Goal: Navigation & Orientation: Understand site structure

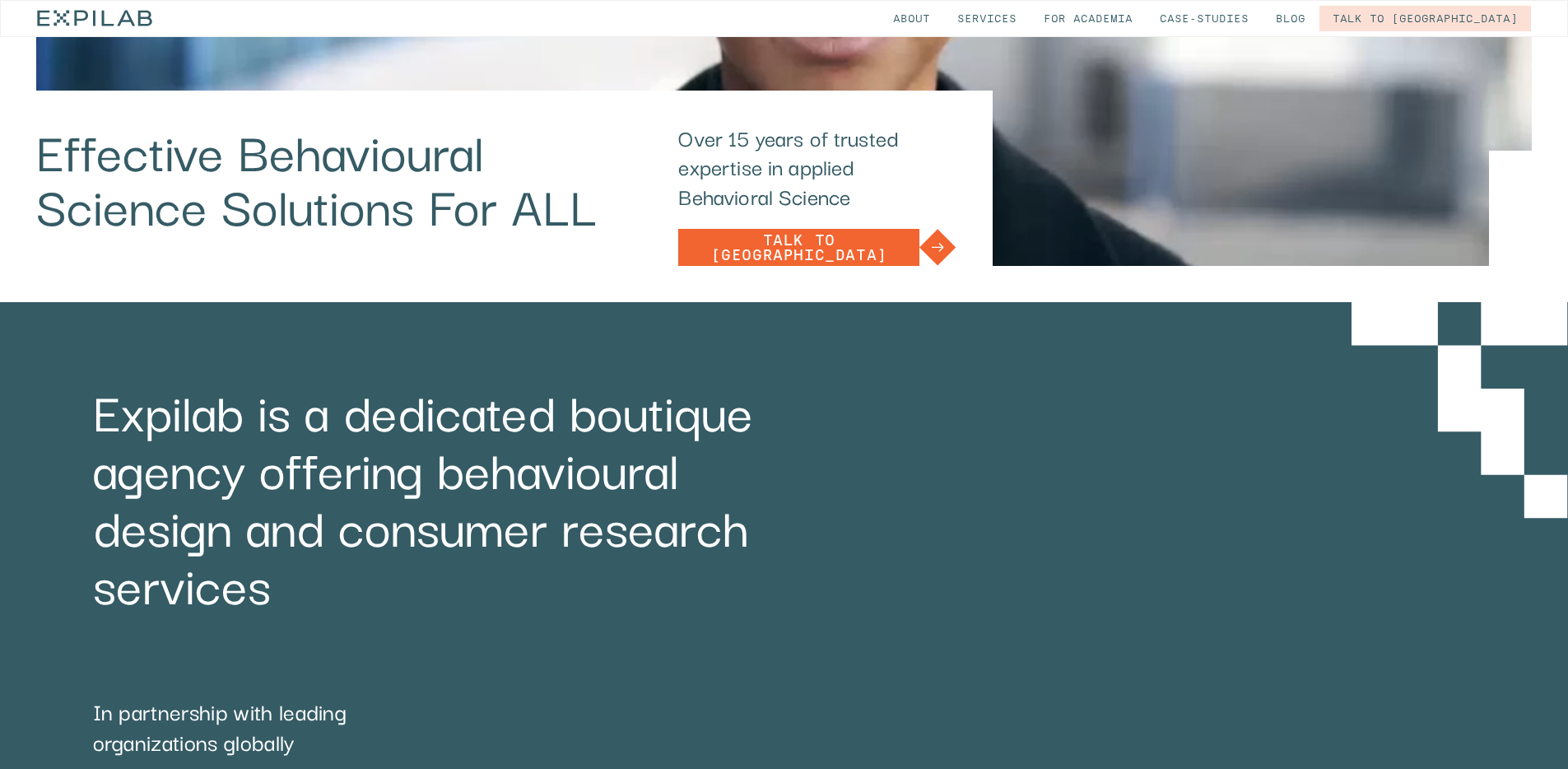
scroll to position [623, 0]
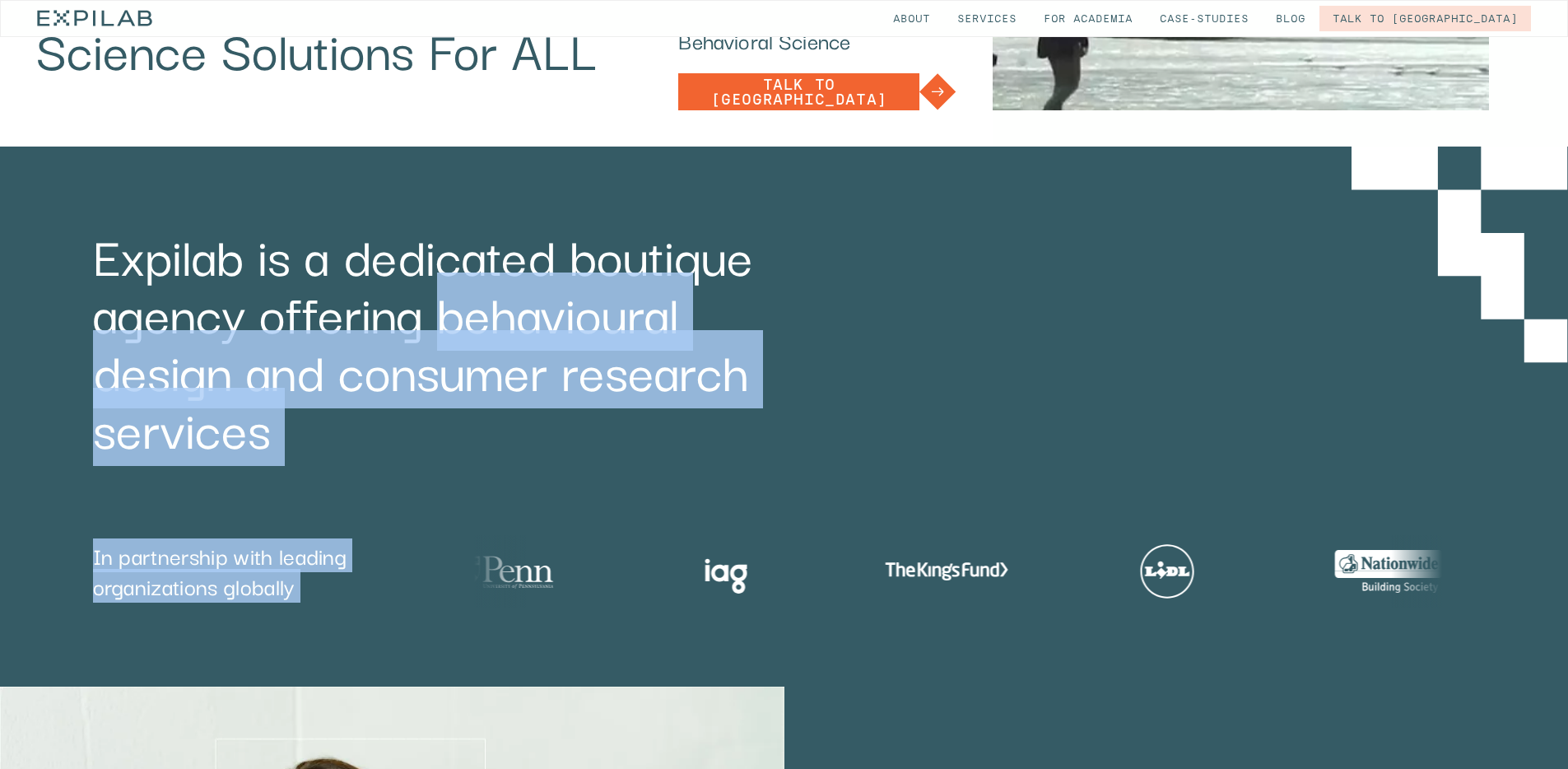
drag, startPoint x: 281, startPoint y: 324, endPoint x: 514, endPoint y: 403, distance: 246.0
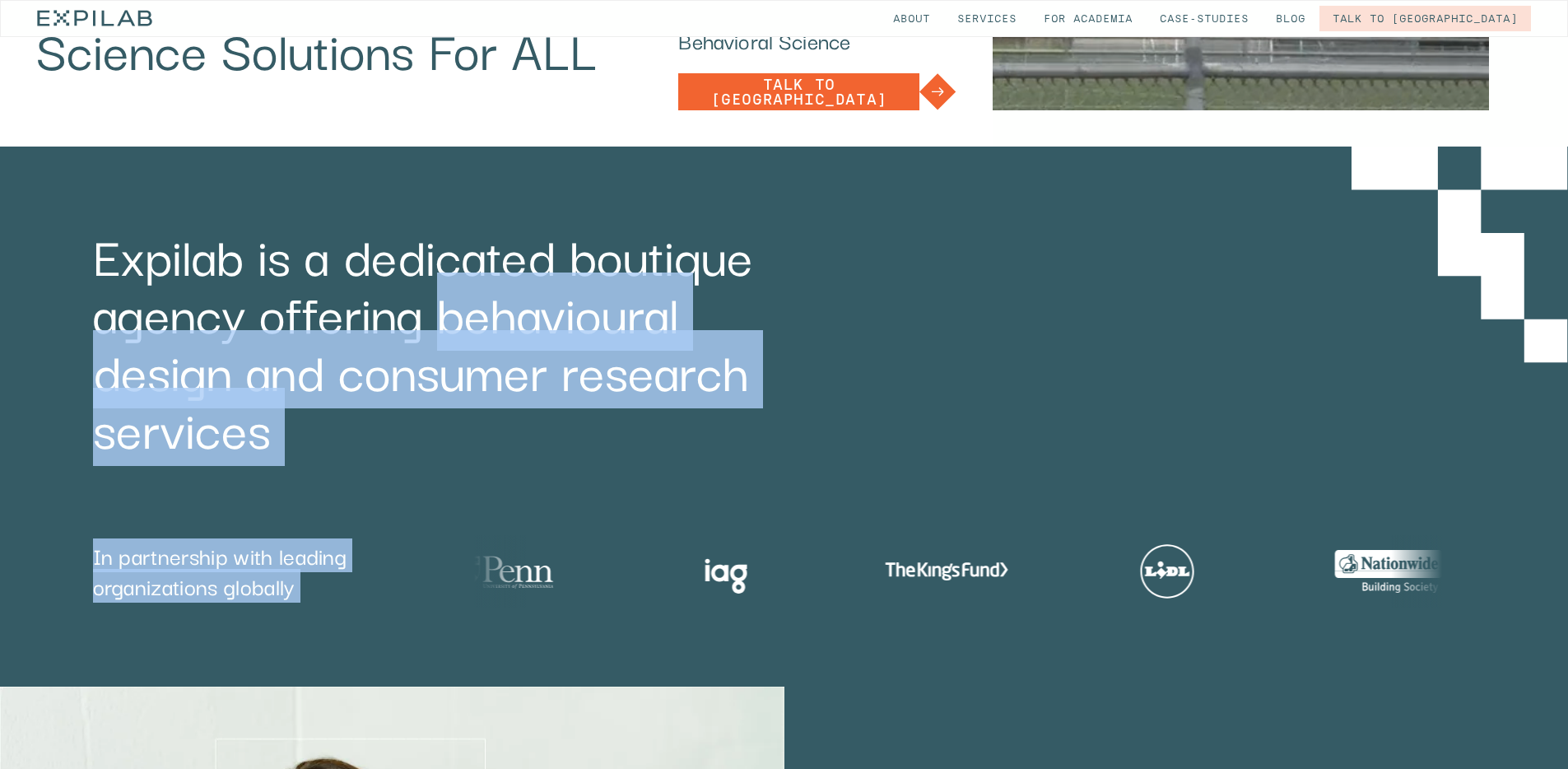
click at [534, 407] on div "Expilab is a dedicated boutique agency offering behavioural design and consumer…" at bounding box center [784, 416] width 1568 height 540
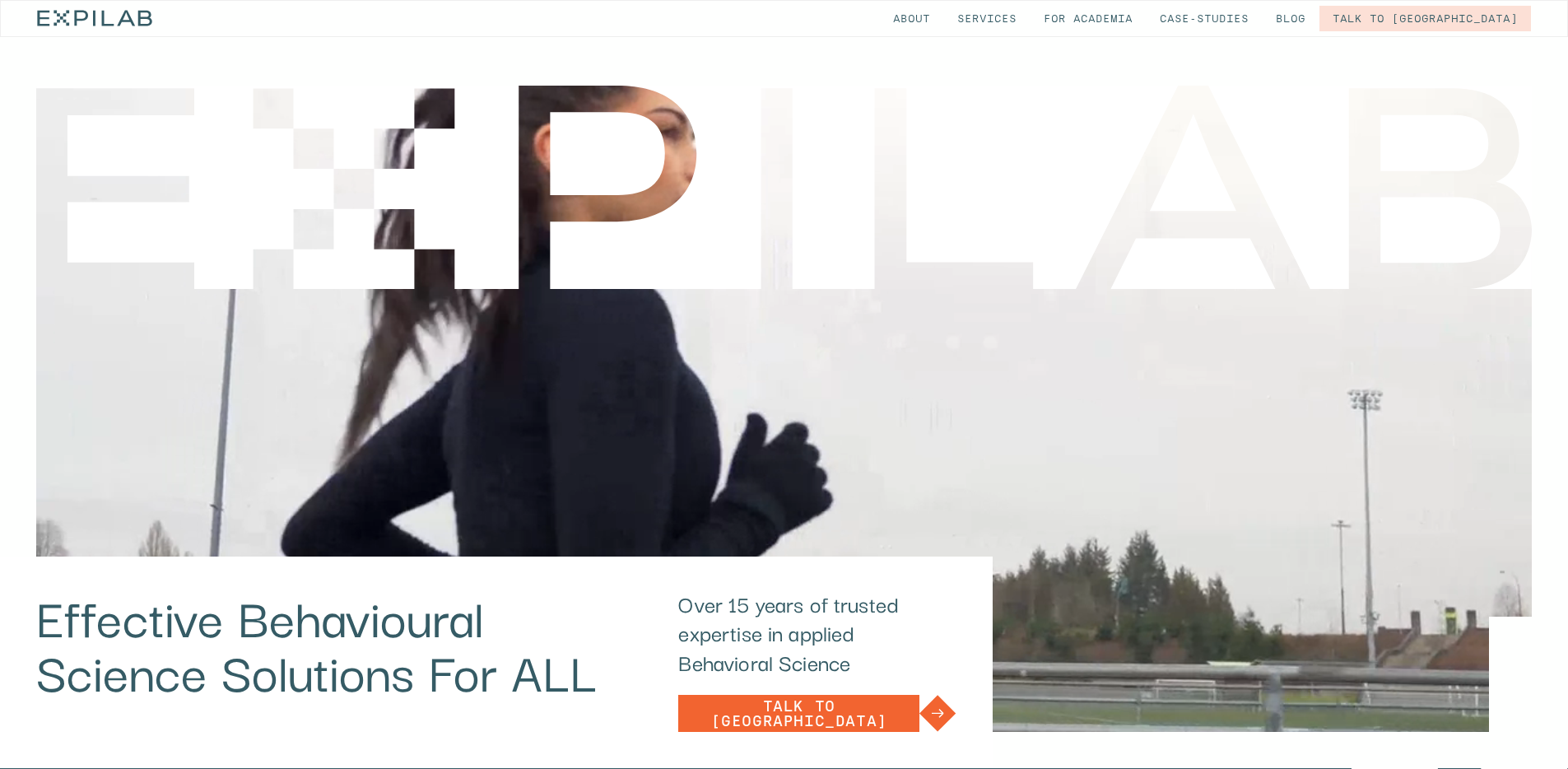
scroll to position [0, 0]
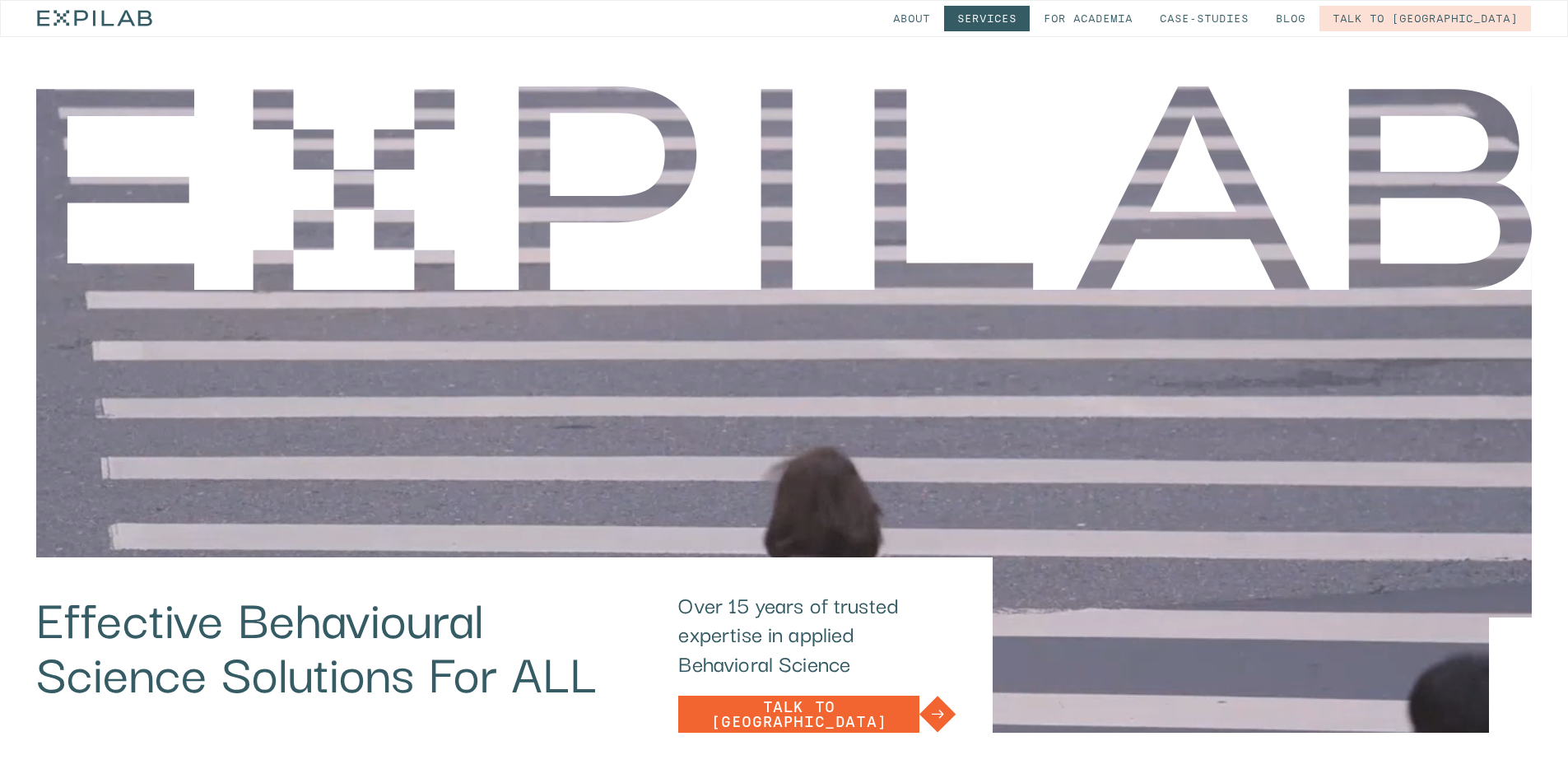
click at [1030, 26] on link "Services" at bounding box center [987, 18] width 86 height 26
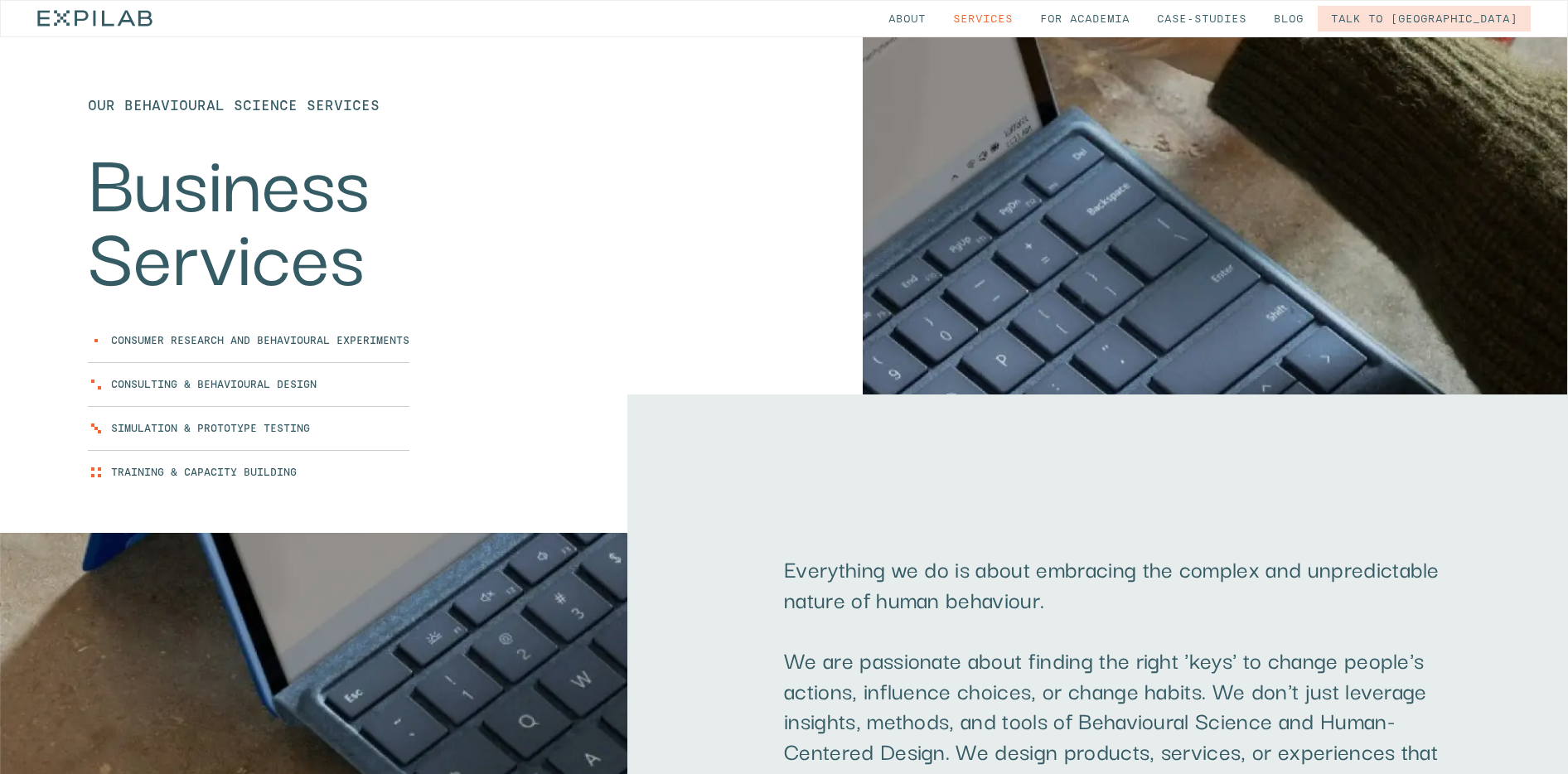
click at [1143, 20] on link "for Academia" at bounding box center [1085, 19] width 116 height 26
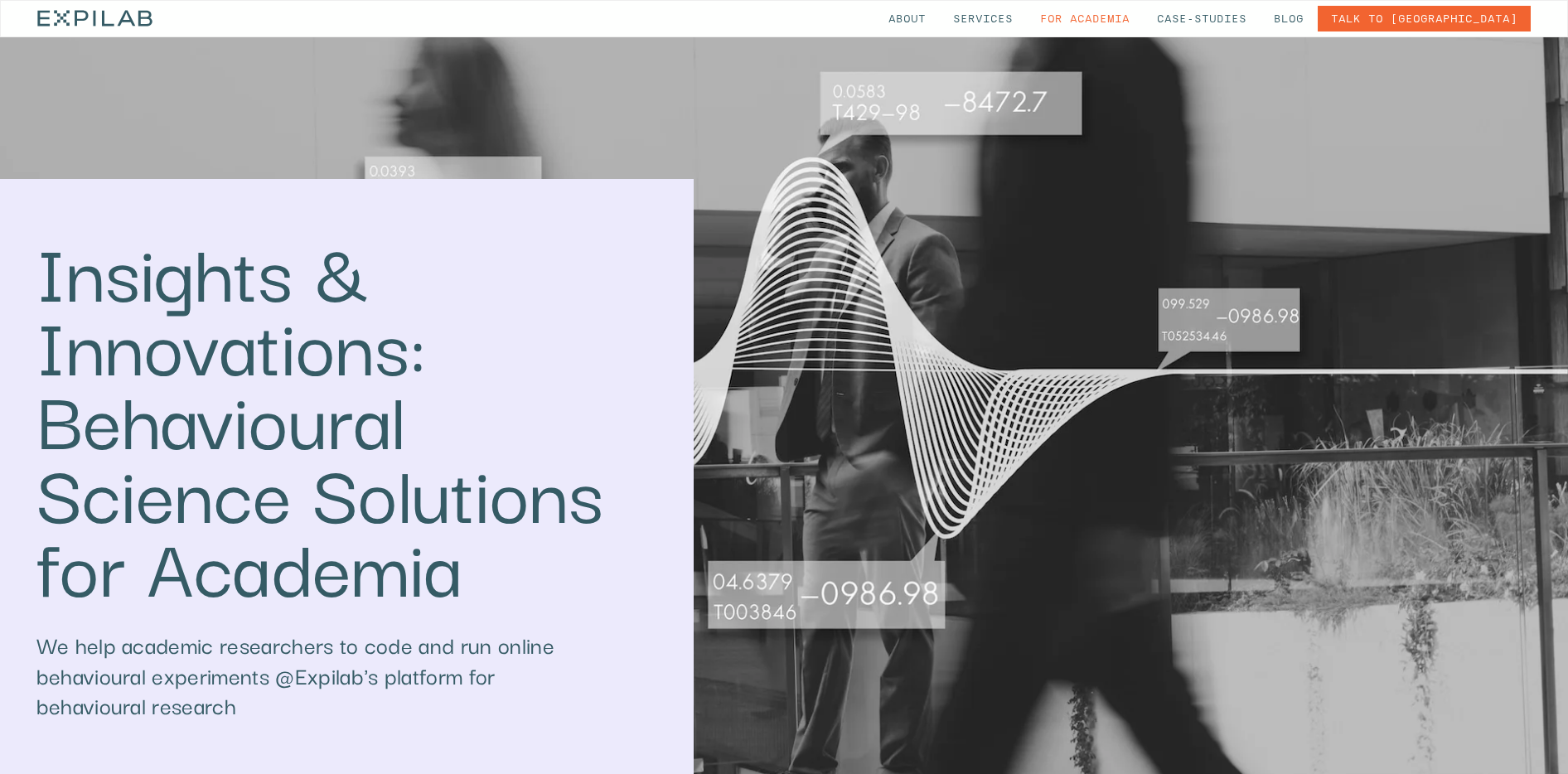
click at [1446, 25] on link "Talk to [GEOGRAPHIC_DATA]" at bounding box center [1424, 19] width 213 height 26
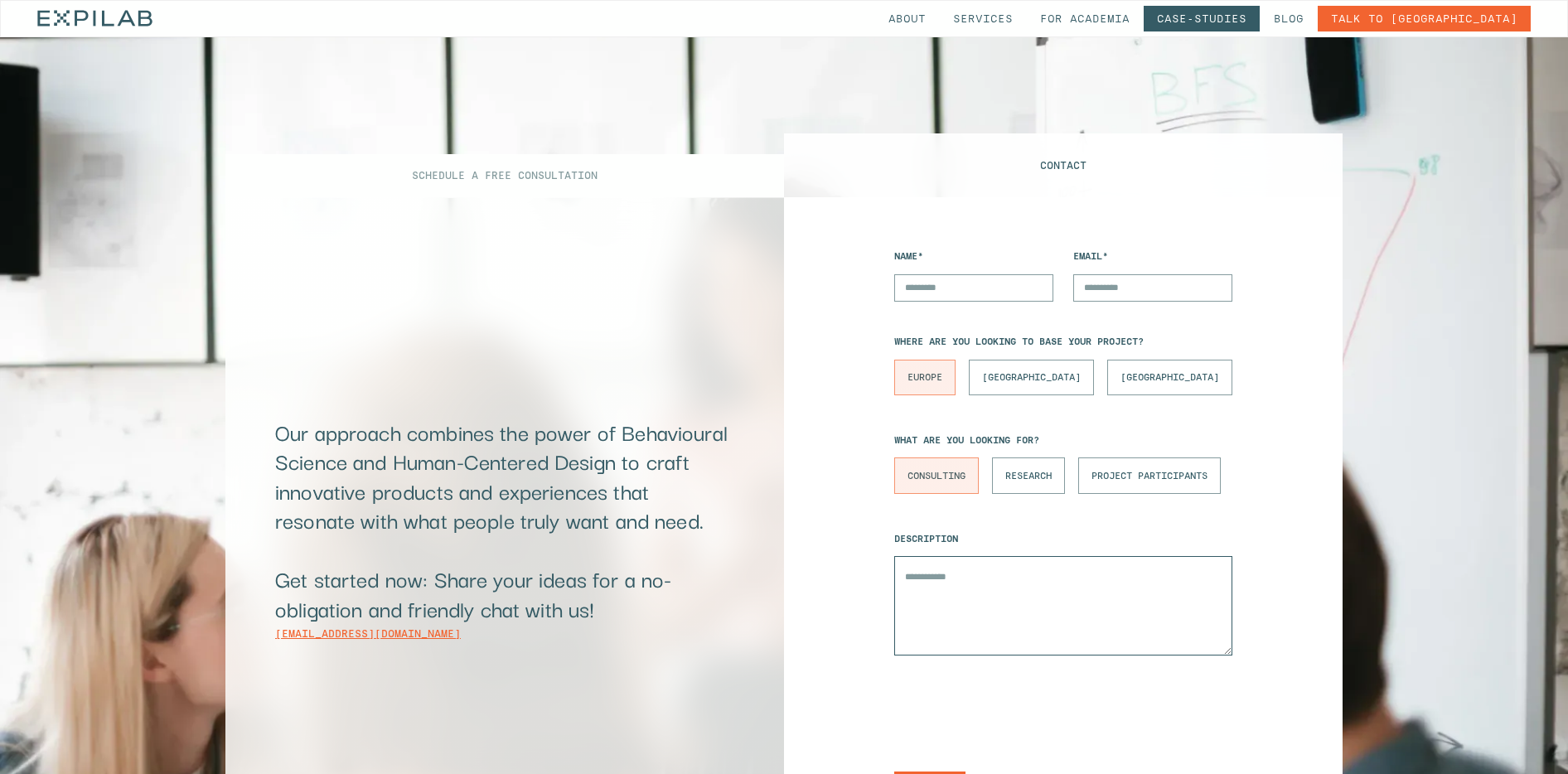
click at [1261, 18] on link "Case-studies" at bounding box center [1201, 19] width 116 height 26
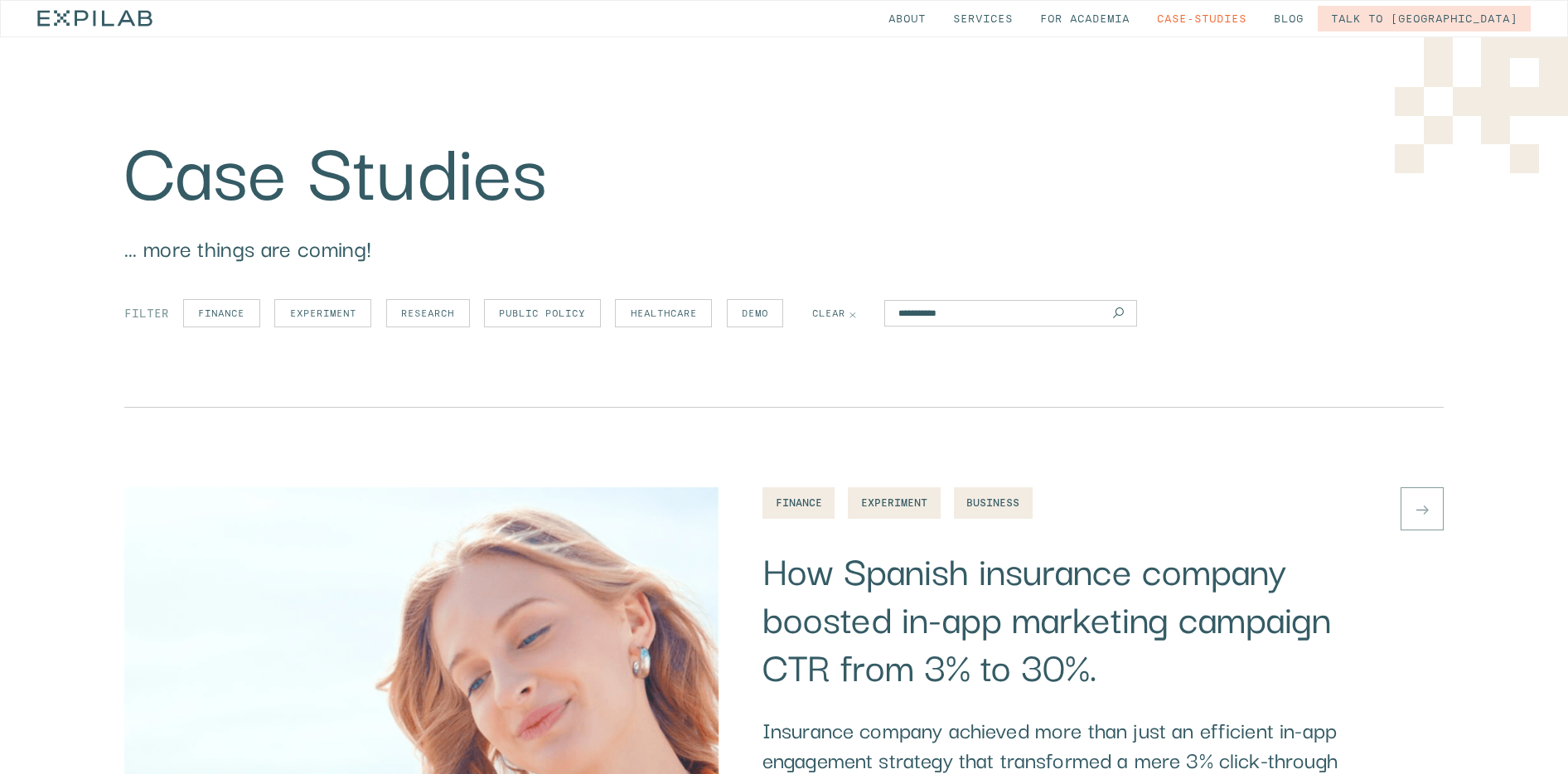
click at [939, 20] on link "About" at bounding box center [907, 19] width 64 height 26
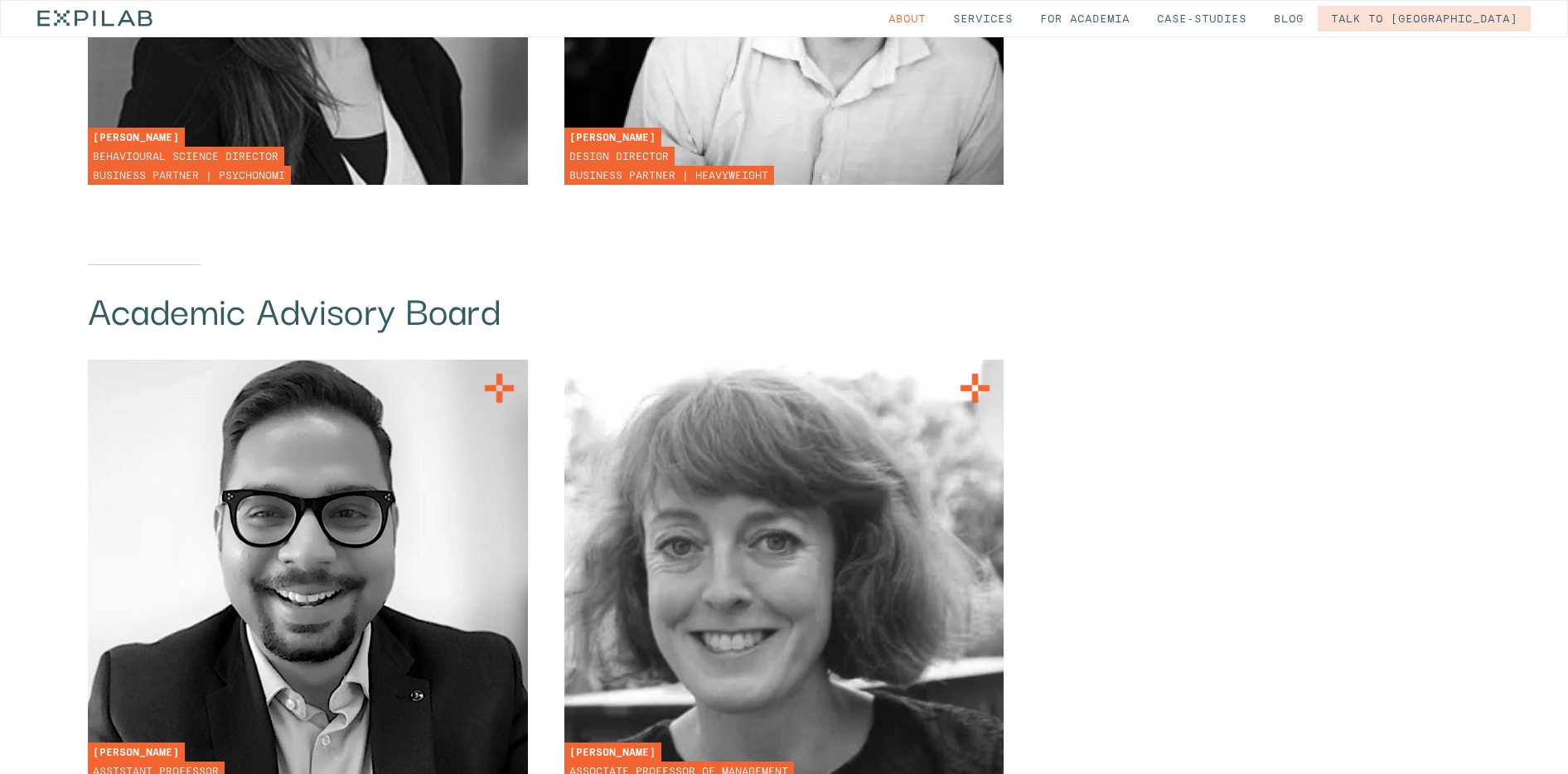
scroll to position [6879, 0]
